Goal: Task Accomplishment & Management: Manage account settings

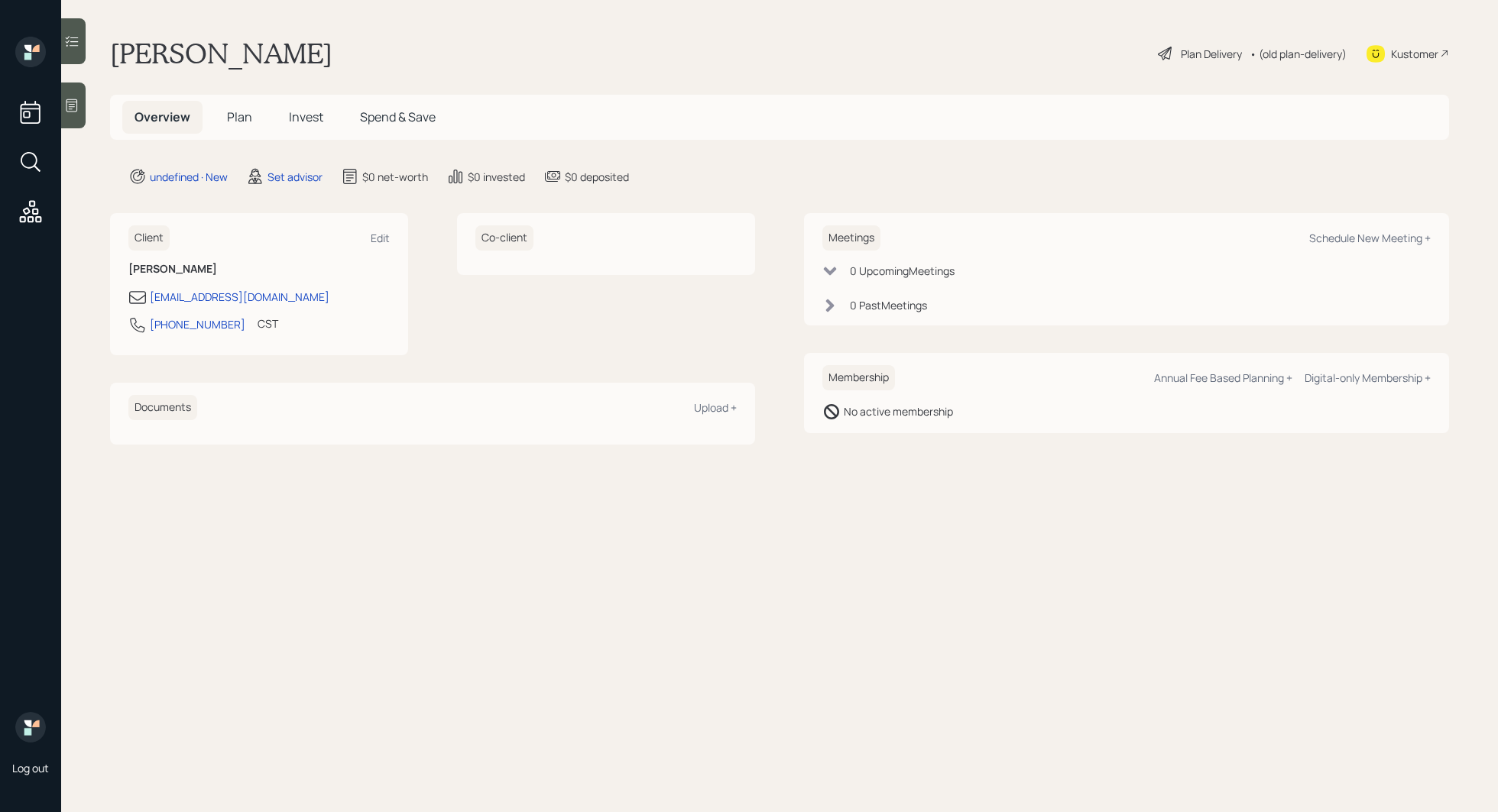
click at [71, 103] on icon at bounding box center [71, 105] width 15 height 15
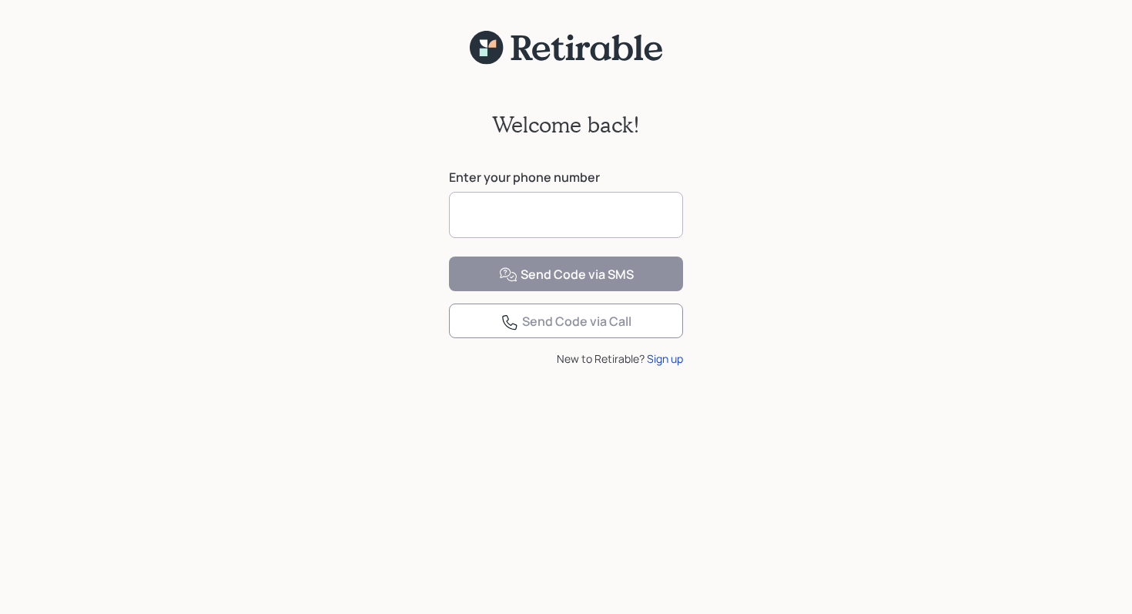
click at [570, 223] on input at bounding box center [566, 215] width 234 height 46
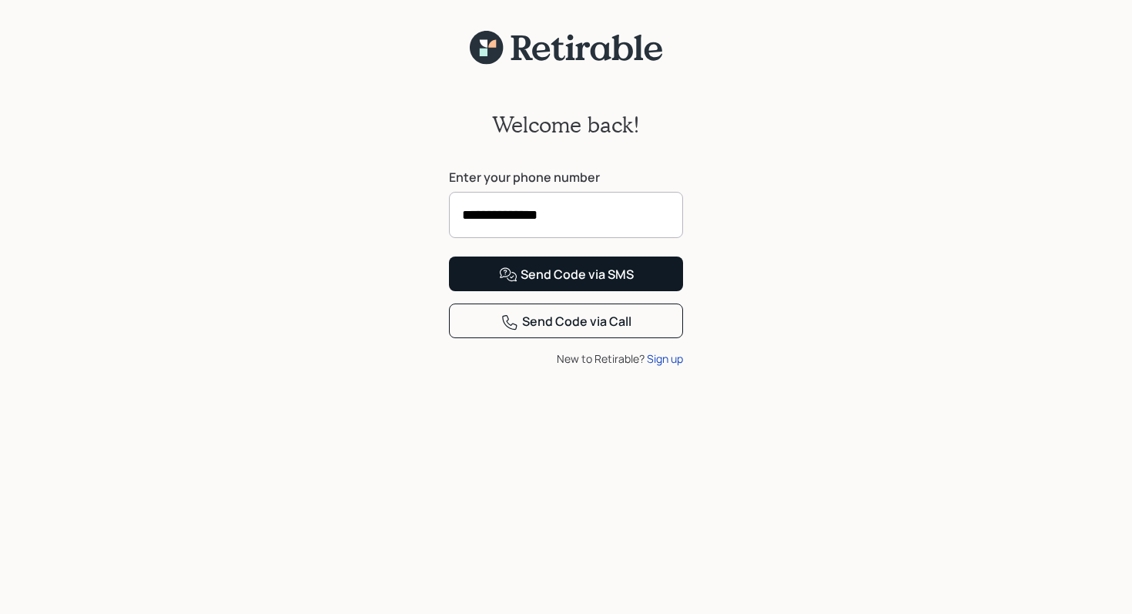
type input "**********"
click at [575, 284] on div "Send Code via SMS" at bounding box center [566, 275] width 135 height 18
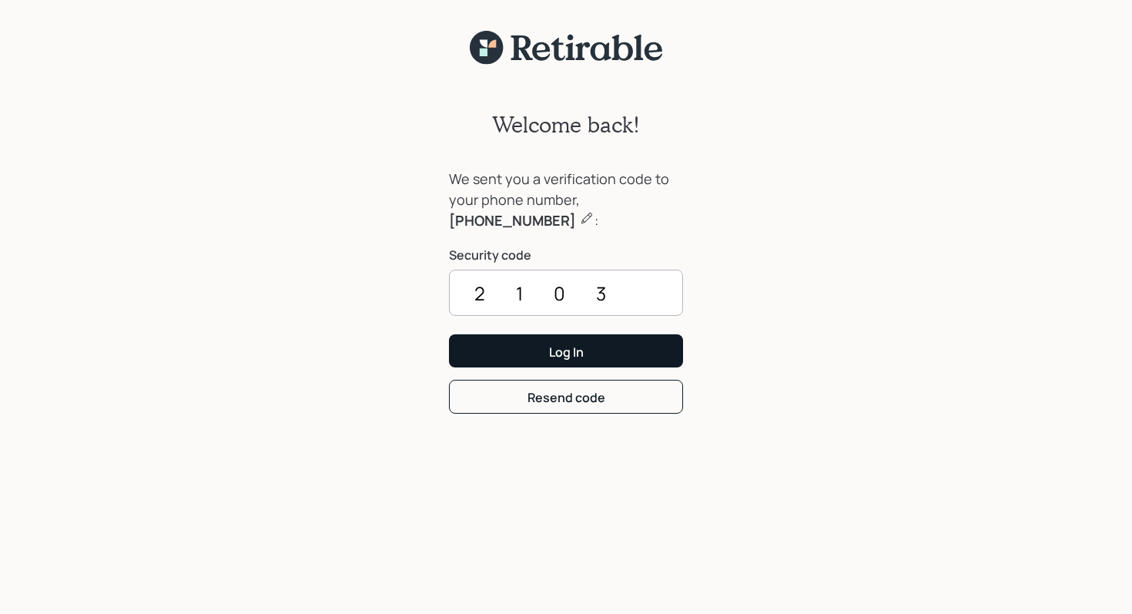
type input "2103"
click at [592, 347] on button "Log In" at bounding box center [566, 350] width 234 height 33
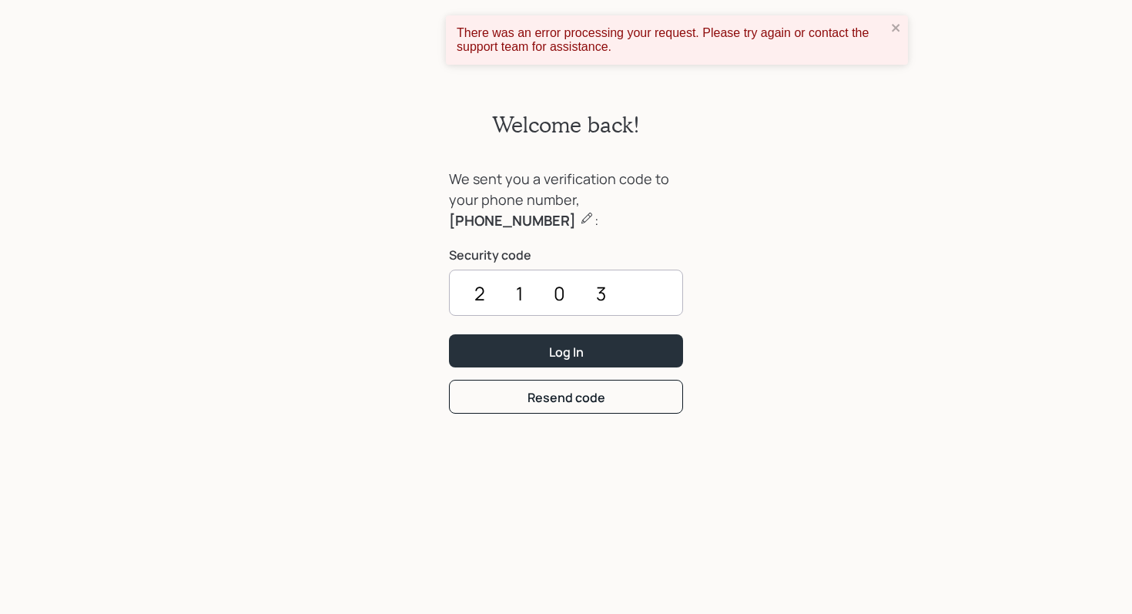
click at [798, 253] on div "Welcome back! We sent you a verification code to your phone number, [PHONE_NUMB…" at bounding box center [566, 349] width 1132 height 568
click at [585, 401] on div "Resend code" at bounding box center [567, 397] width 78 height 17
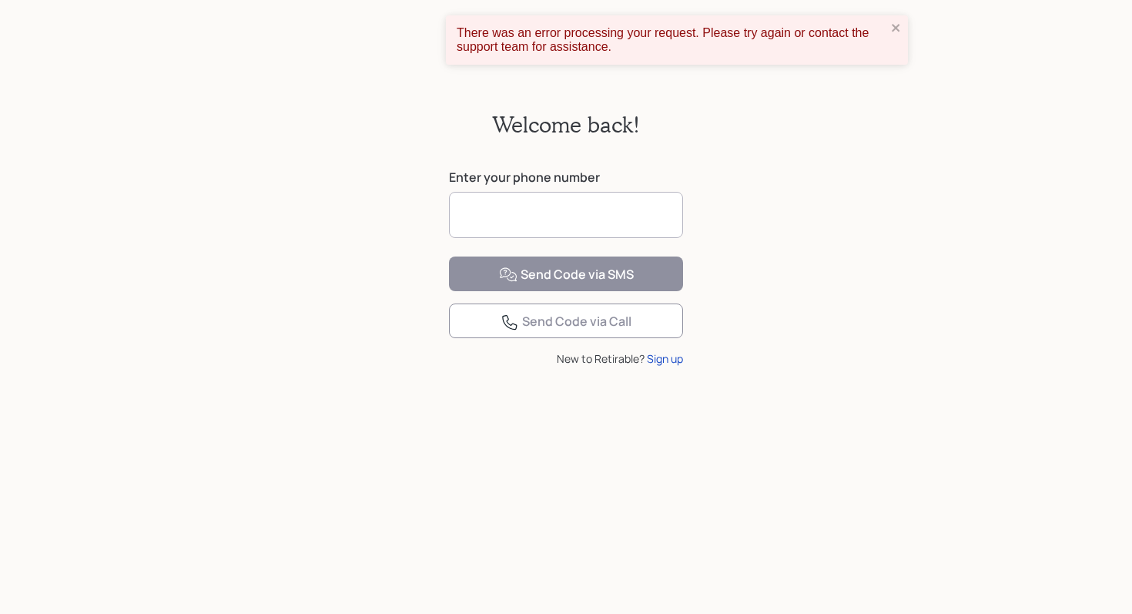
click at [505, 222] on input at bounding box center [566, 215] width 234 height 46
